Goal: Book appointment/travel/reservation

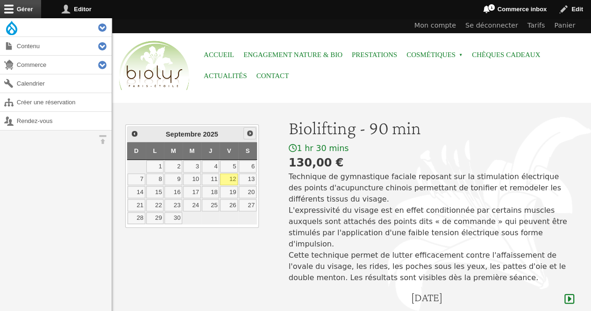
click at [247, 133] on span "Suivant" at bounding box center [249, 132] width 7 height 7
click at [249, 177] on link "11" at bounding box center [248, 179] width 18 height 12
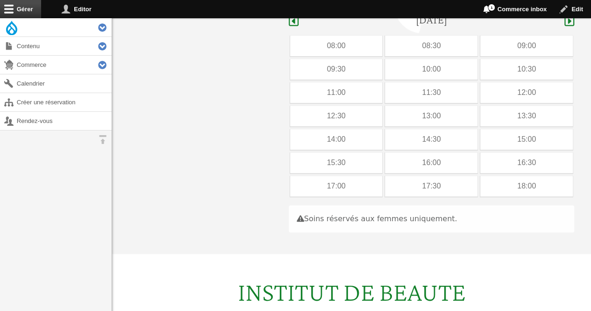
scroll to position [279, 0]
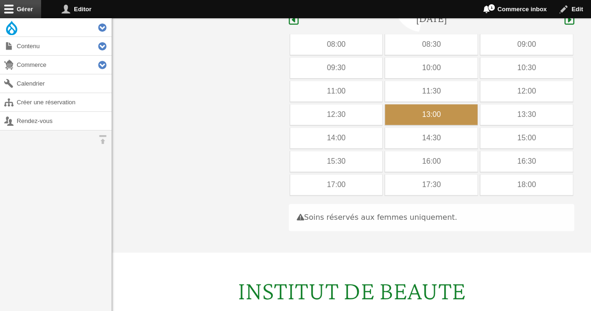
click at [448, 106] on div "13:00" at bounding box center [431, 114] width 92 height 21
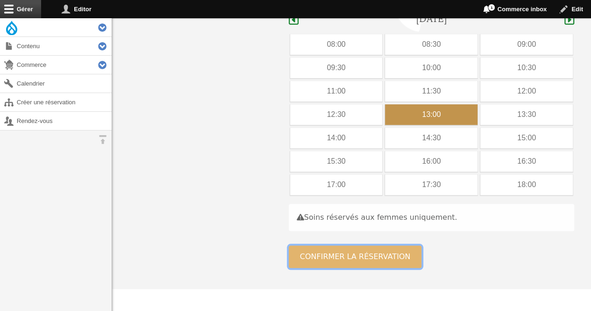
click at [309, 245] on button "Confirmer la réservation" at bounding box center [355, 256] width 133 height 22
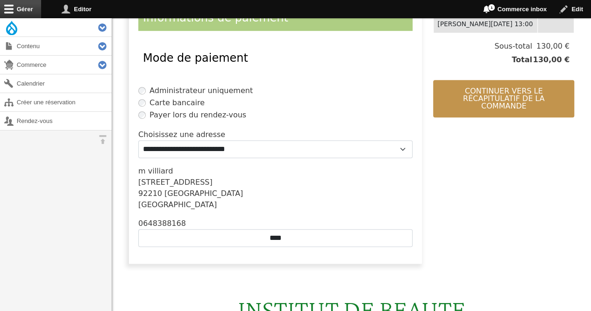
scroll to position [235, 0]
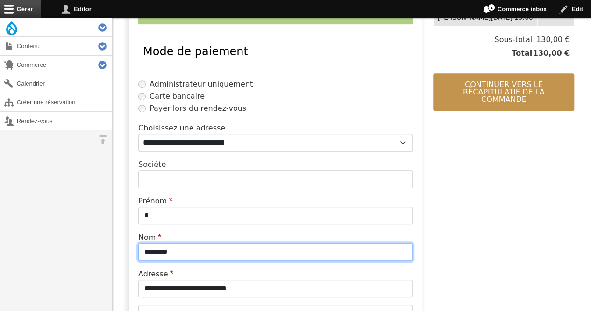
click at [221, 255] on input "********" at bounding box center [275, 252] width 274 height 18
type input "*"
type input "*********"
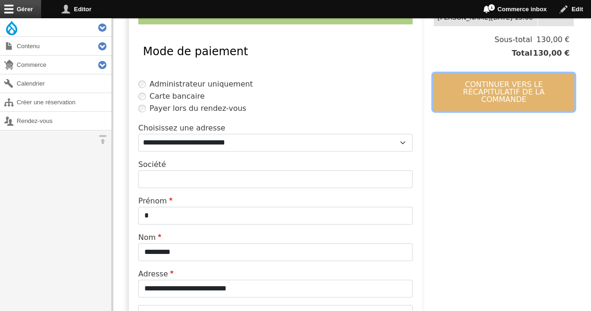
click at [513, 88] on button "Continuer vers le récapitulatif de la commande" at bounding box center [503, 91] width 141 height 37
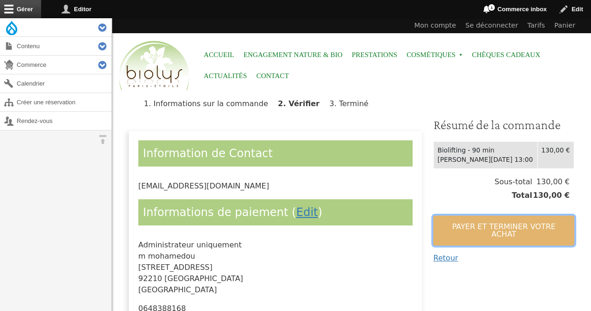
click at [471, 229] on button "Payer et terminer votre achat" at bounding box center [503, 230] width 141 height 30
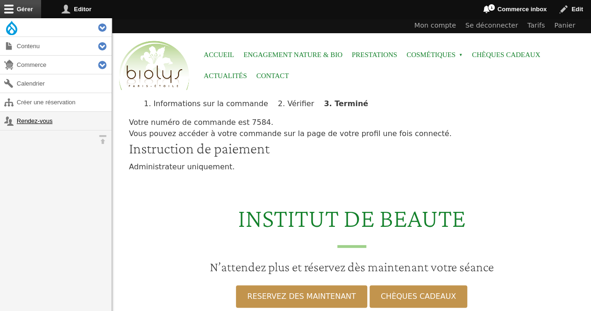
click at [21, 115] on link "Rendez-vous" at bounding box center [56, 121] width 112 height 18
